Goal: Information Seeking & Learning: Check status

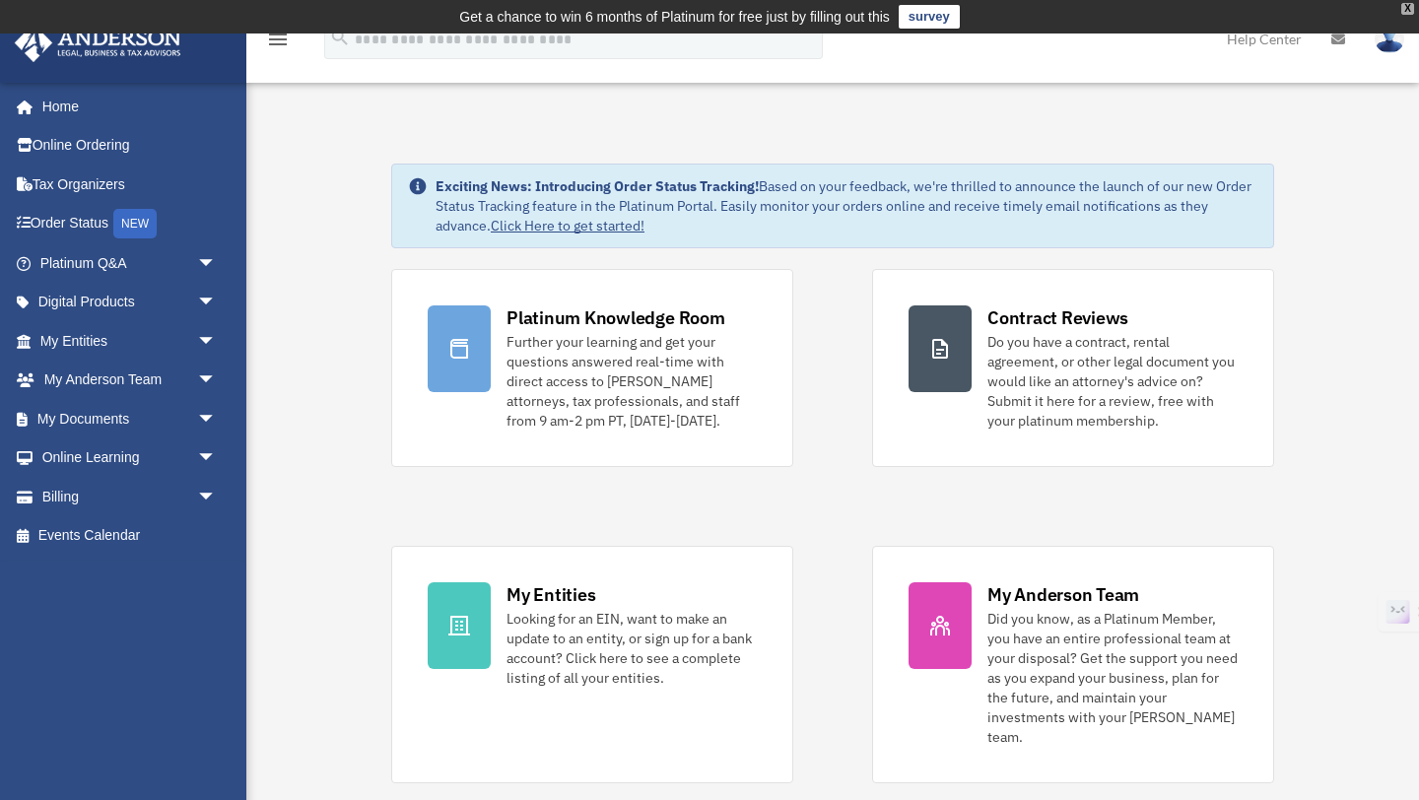
click at [1408, 9] on div "X" at bounding box center [1407, 9] width 13 height 12
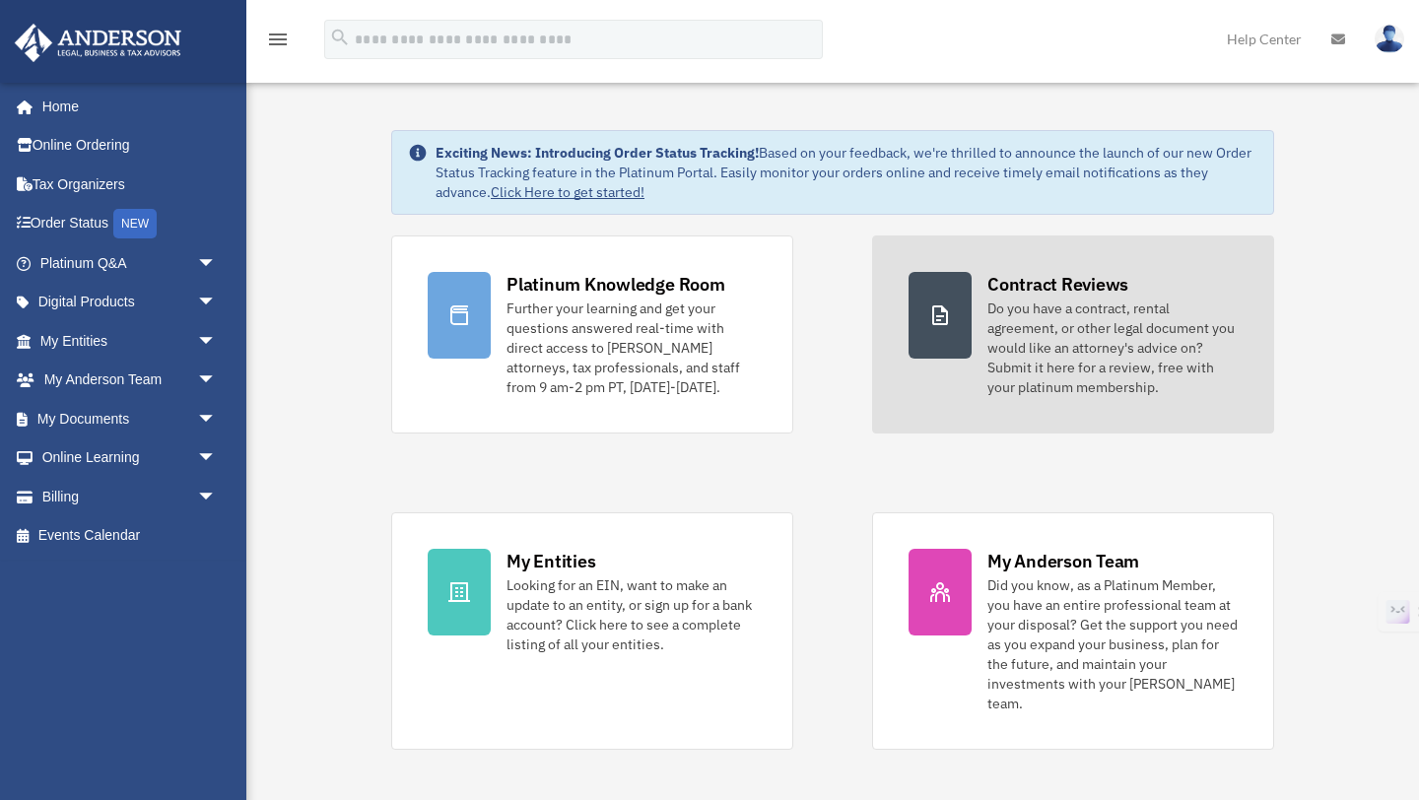
click at [899, 312] on link "Contract Reviews Do you have a contract, rental agreement, or other legal docum…" at bounding box center [1073, 334] width 402 height 198
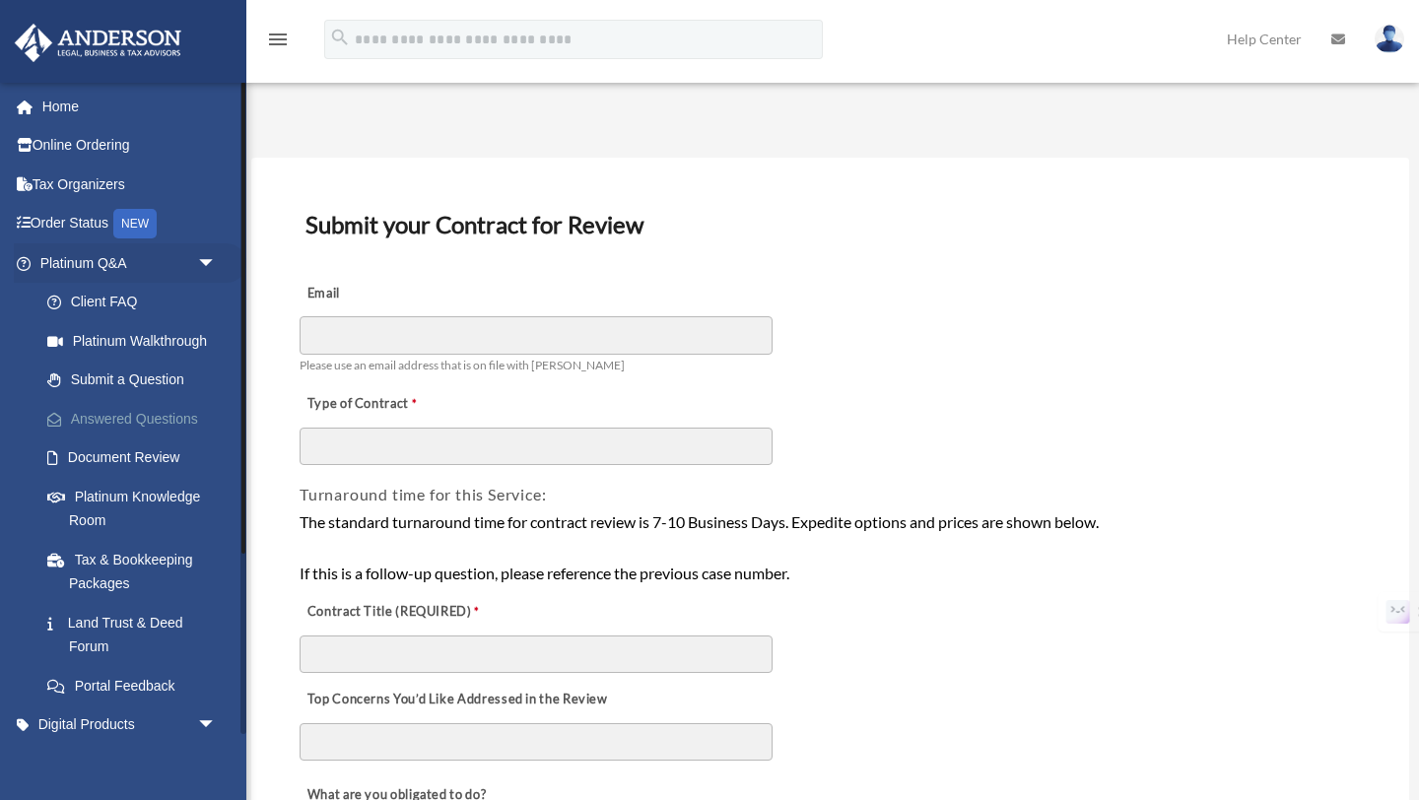
click at [139, 413] on link "Answered Questions" at bounding box center [137, 418] width 219 height 39
click at [126, 455] on link "Document Review" at bounding box center [137, 457] width 219 height 39
click at [105, 450] on link "Document Review" at bounding box center [137, 457] width 219 height 39
click at [116, 423] on link "Answered Questions" at bounding box center [137, 418] width 219 height 39
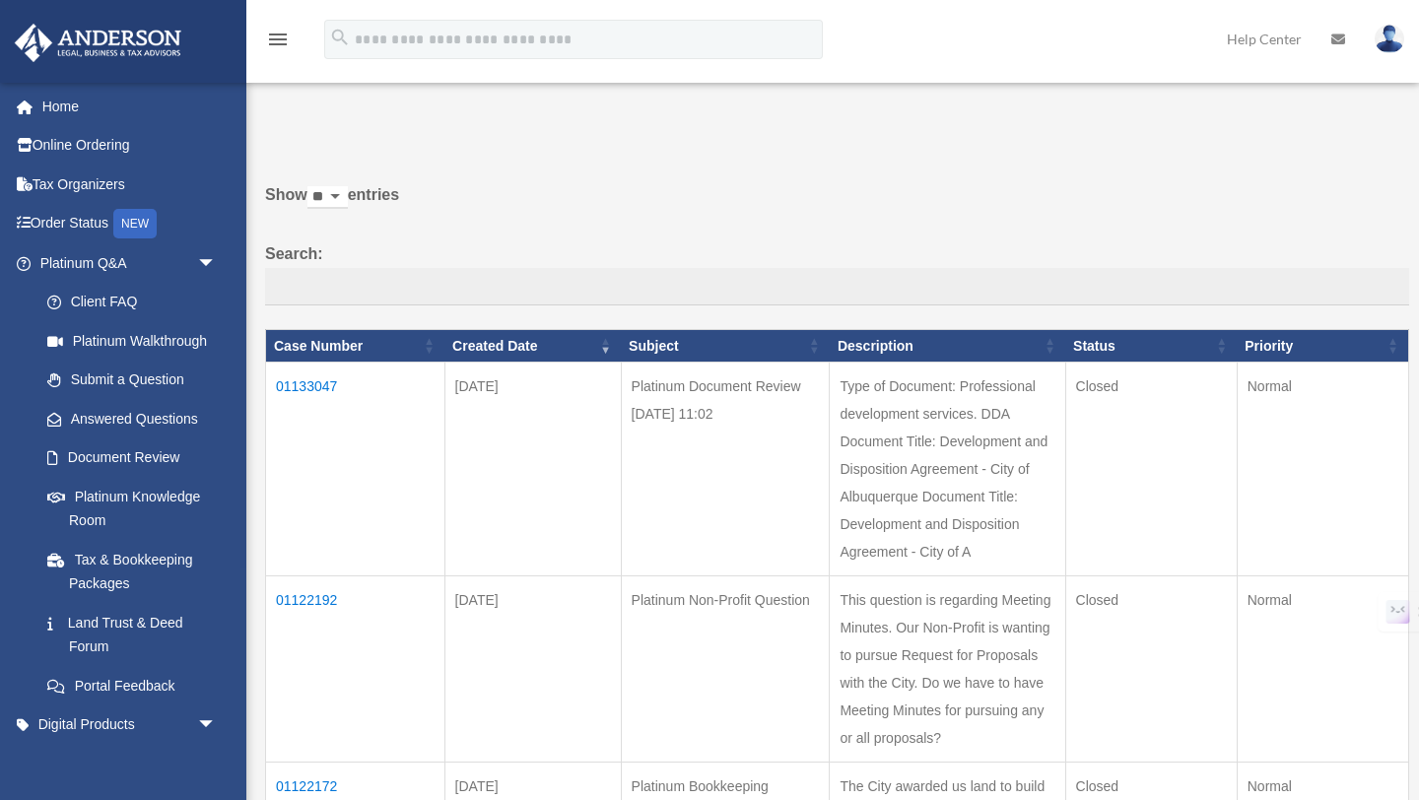
click at [320, 389] on td "01133047" at bounding box center [355, 470] width 179 height 214
